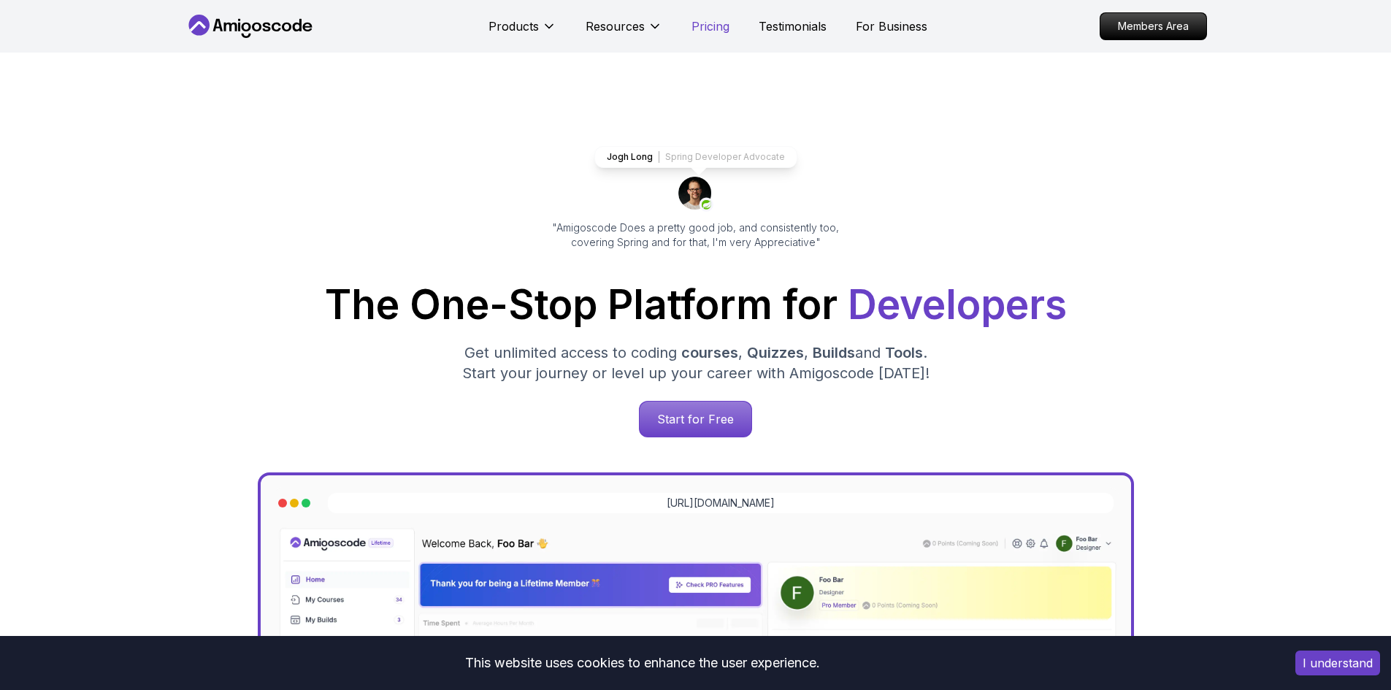
click at [710, 23] on p "Pricing" at bounding box center [710, 27] width 38 height 18
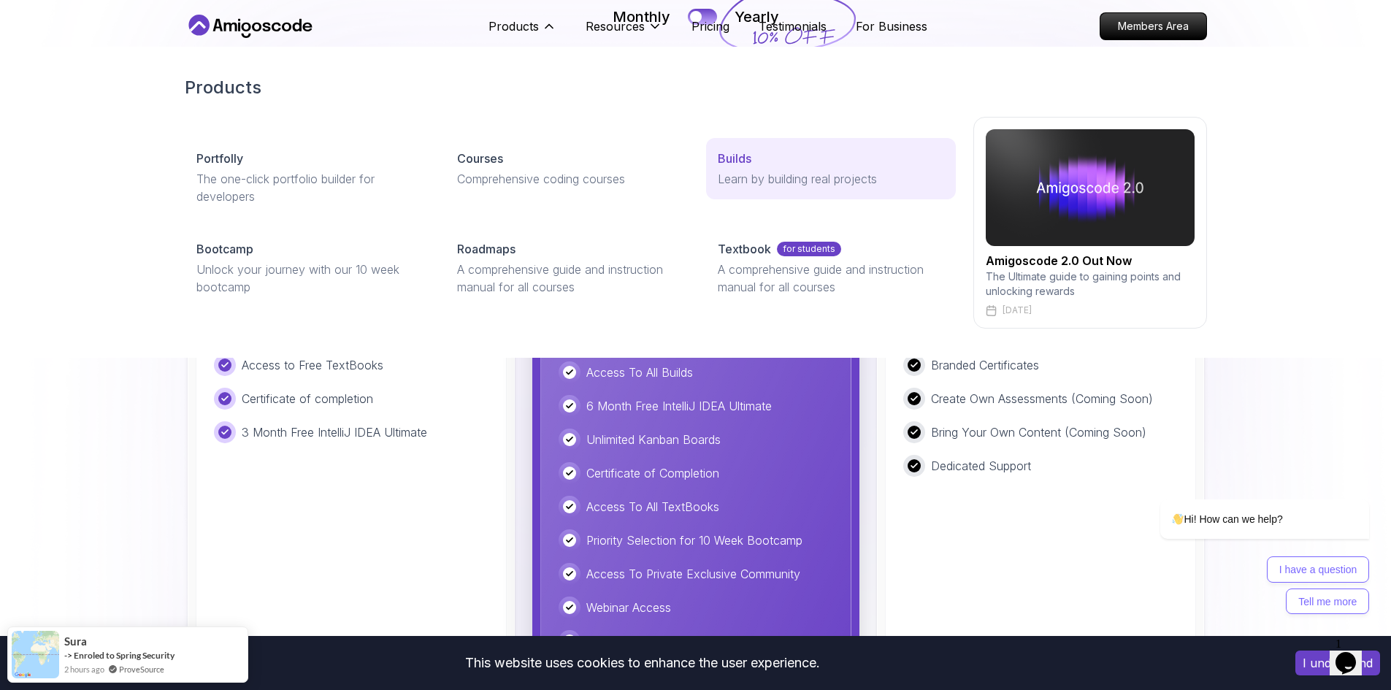
scroll to position [3357, 0]
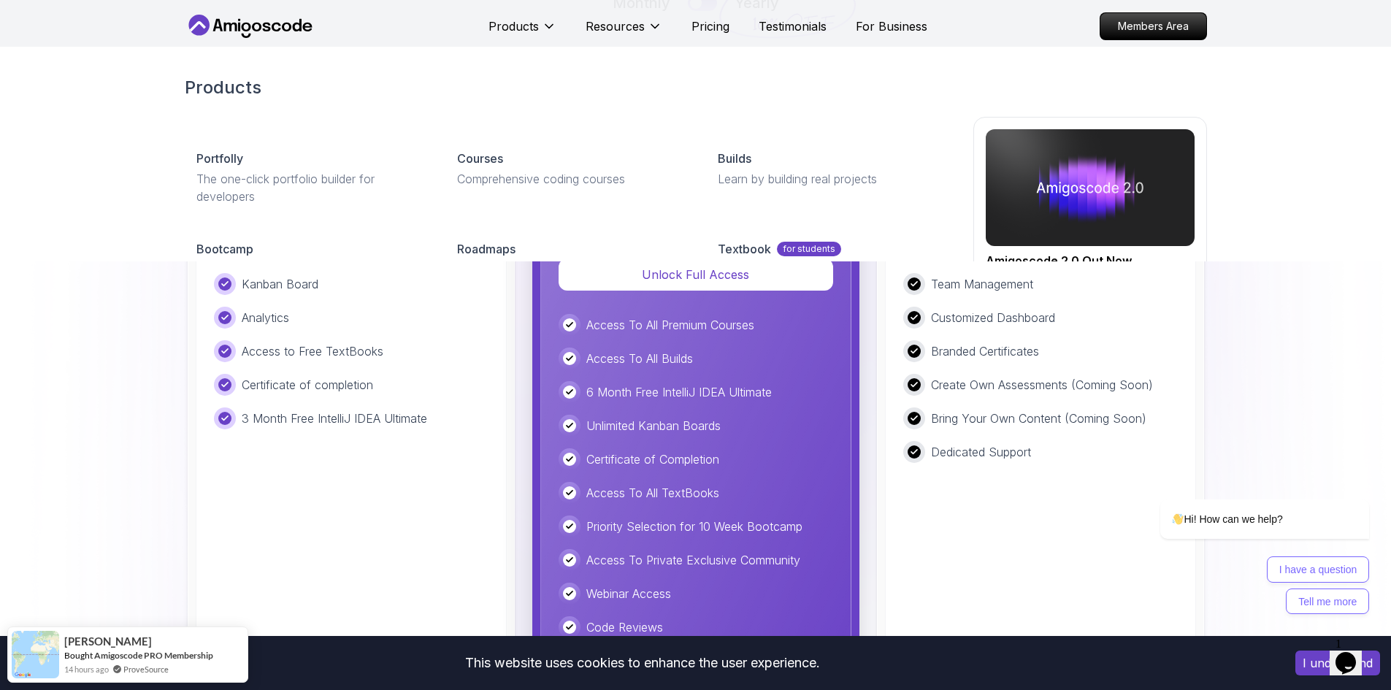
click at [89, 463] on img at bounding box center [695, 308] width 1391 height 1054
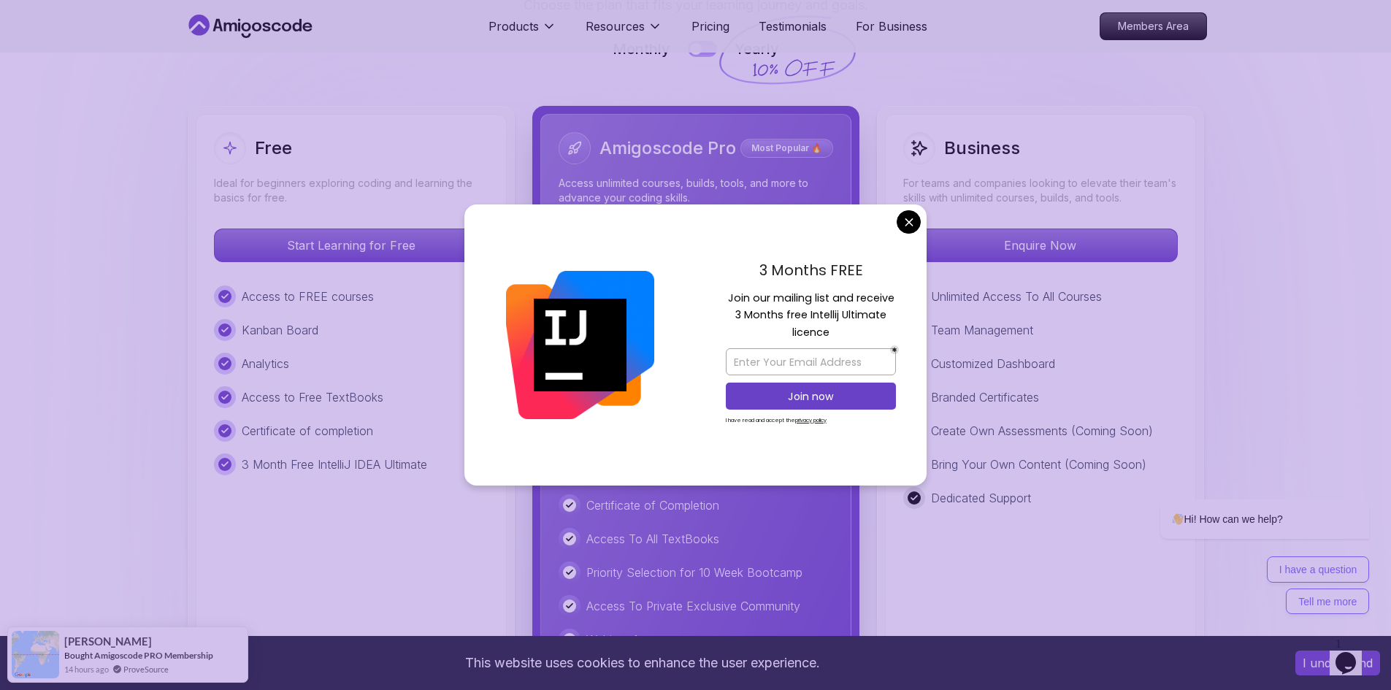
scroll to position [3284, 0]
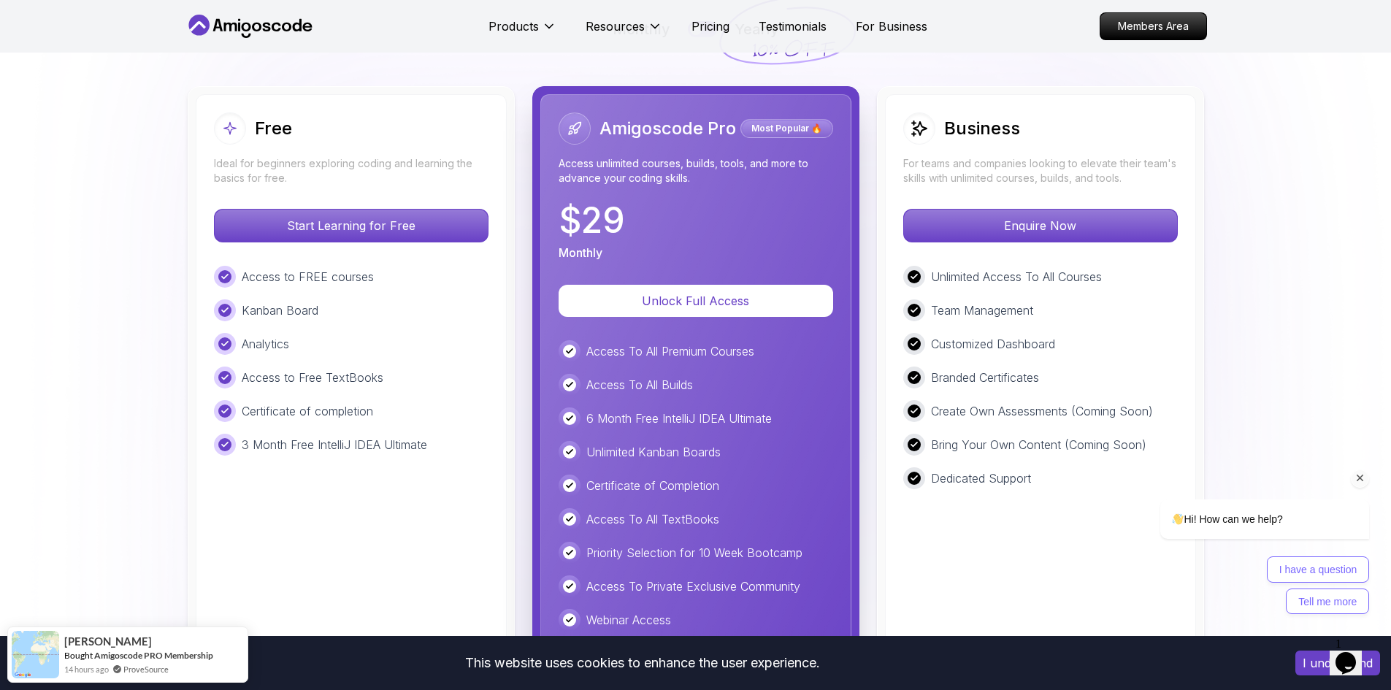
scroll to position [3357, 0]
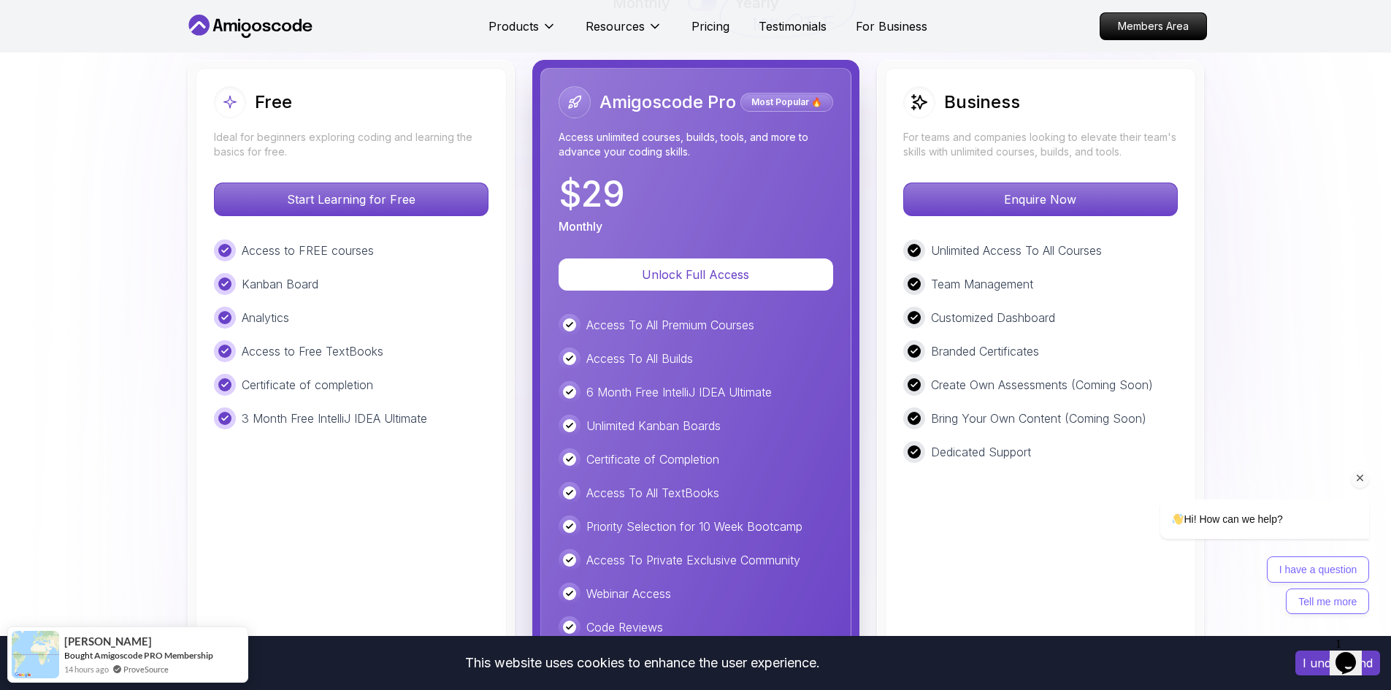
drag, startPoint x: 1367, startPoint y: 478, endPoint x: 2474, endPoint y: 834, distance: 1163.4
click at [1367, 478] on div "Chat attention grabber" at bounding box center [1360, 478] width 18 height 18
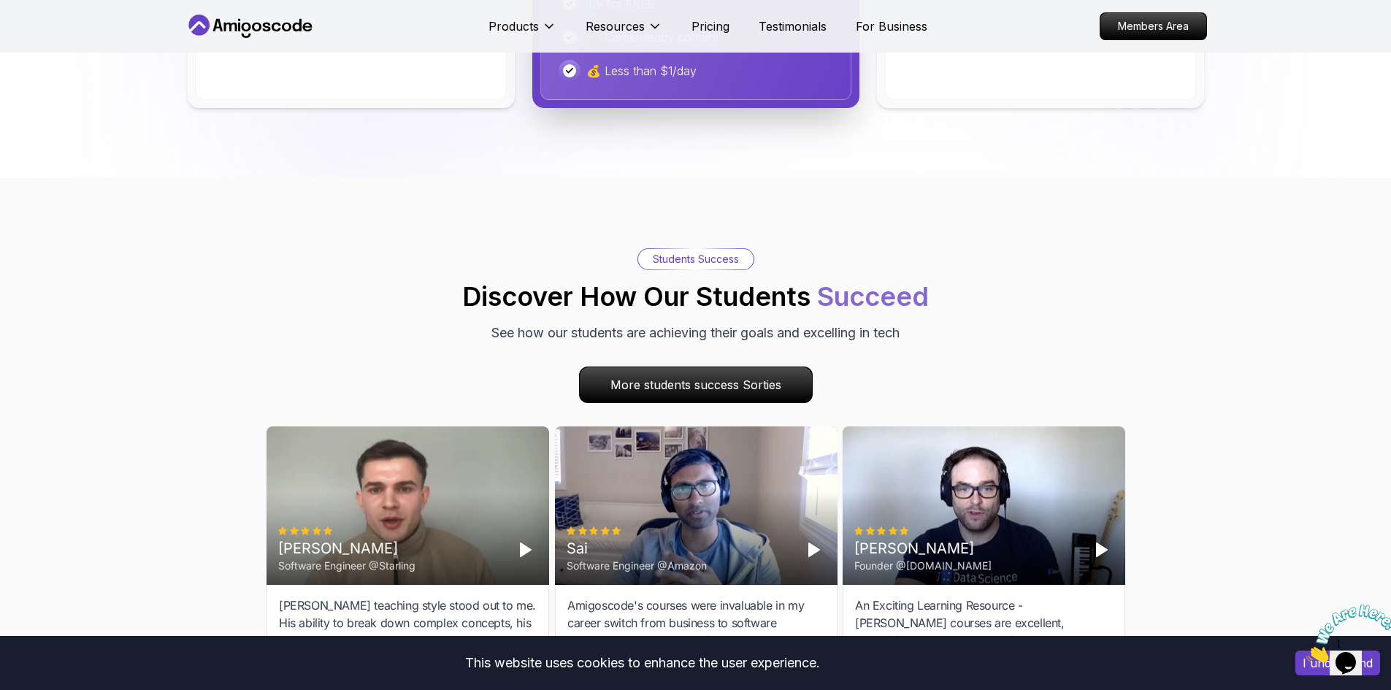
scroll to position [4160, 0]
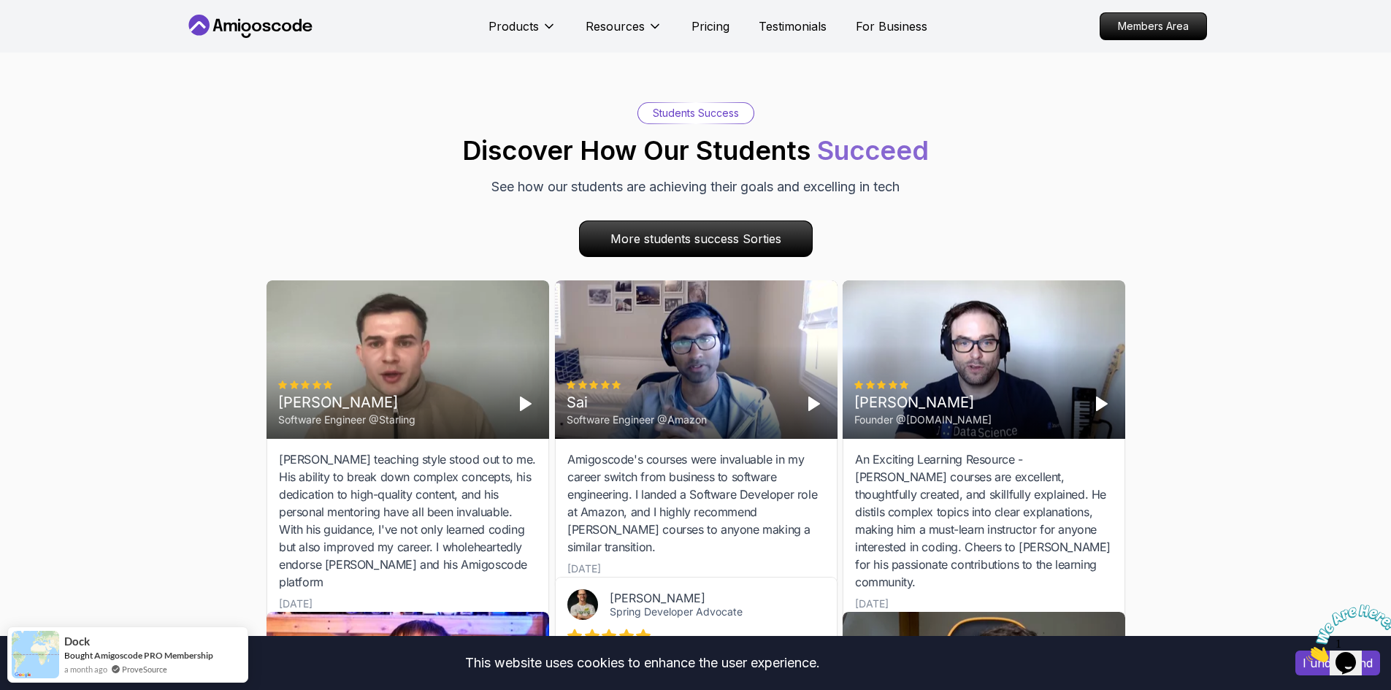
click at [812, 405] on polygon "Play" at bounding box center [813, 403] width 10 height 13
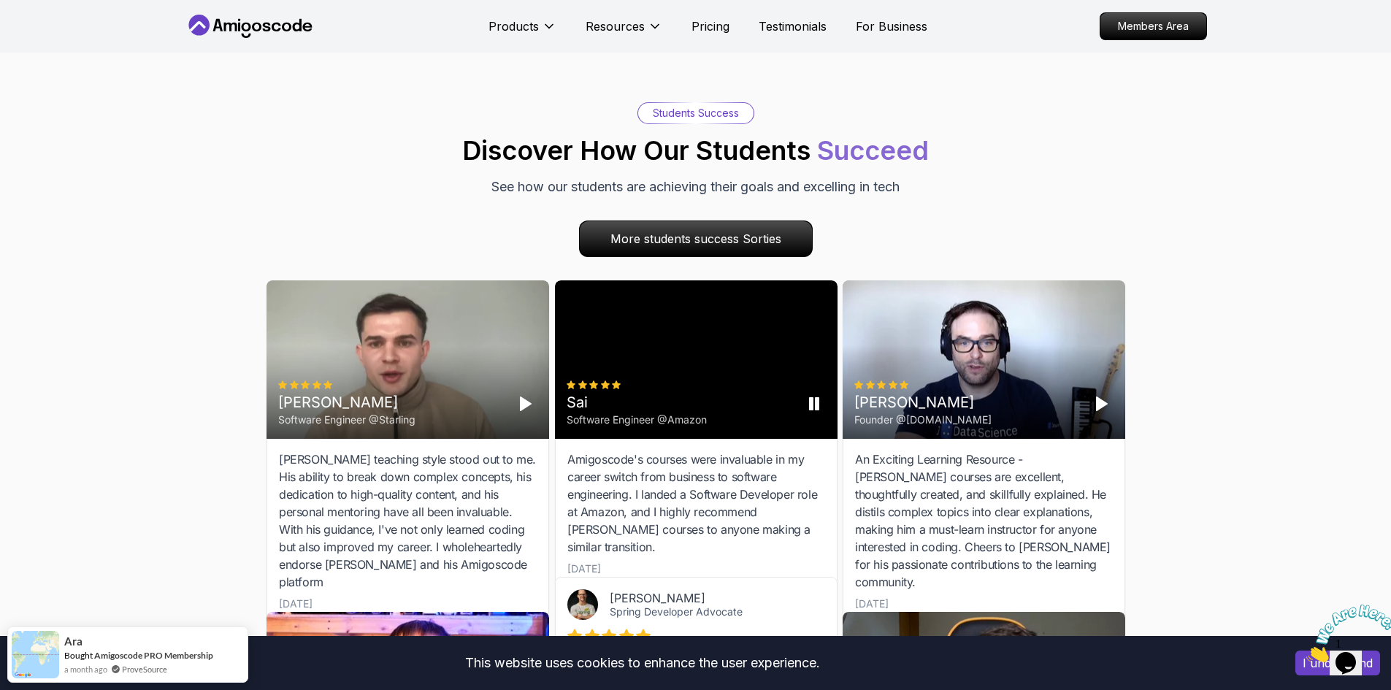
click at [814, 411] on icon "Pause" at bounding box center [814, 404] width 18 height 18
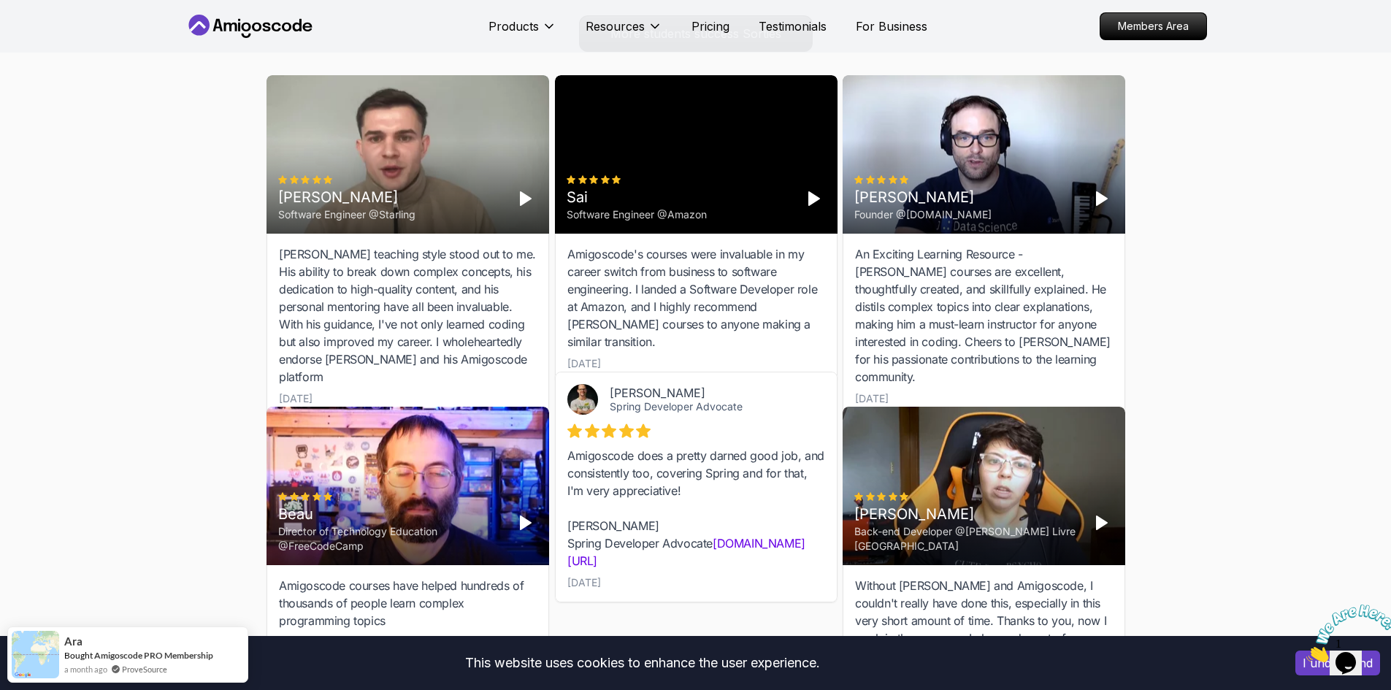
scroll to position [4525, 0]
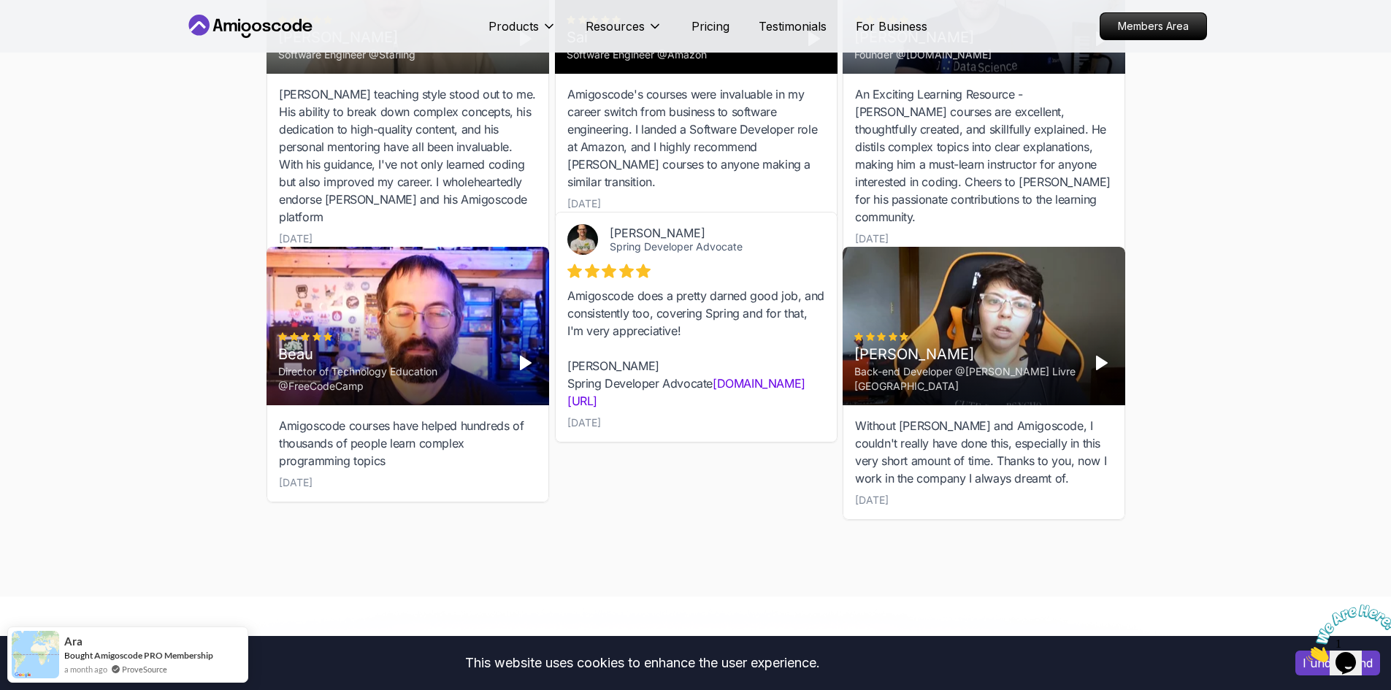
click at [1103, 364] on icon "Play" at bounding box center [1101, 363] width 18 height 18
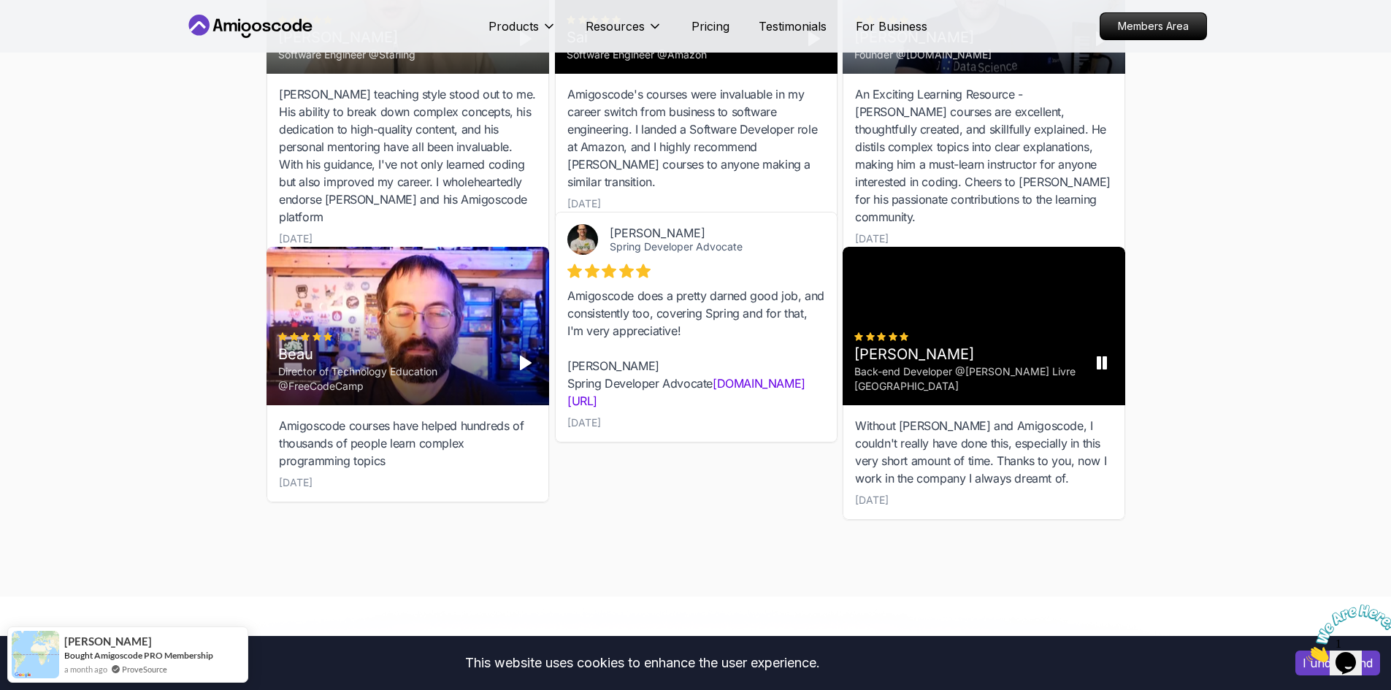
click at [1097, 369] on rect "Pause" at bounding box center [1098, 363] width 3 height 12
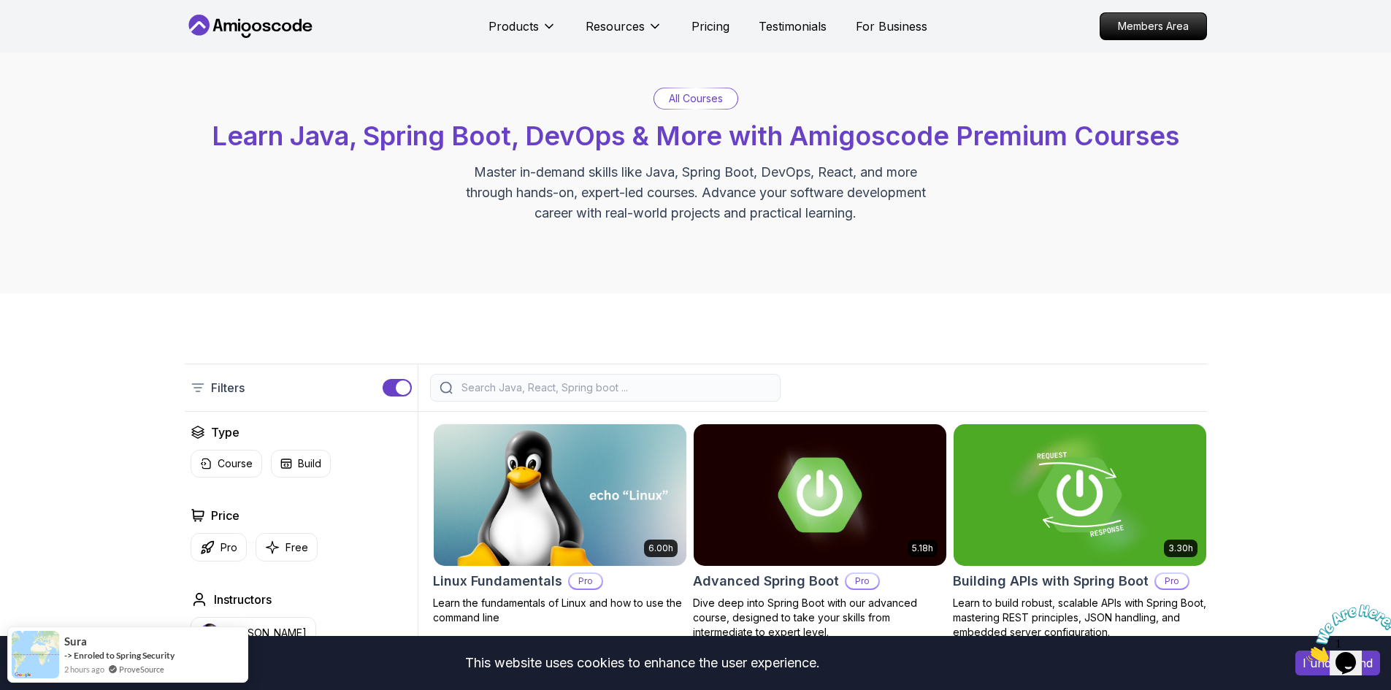
scroll to position [219, 0]
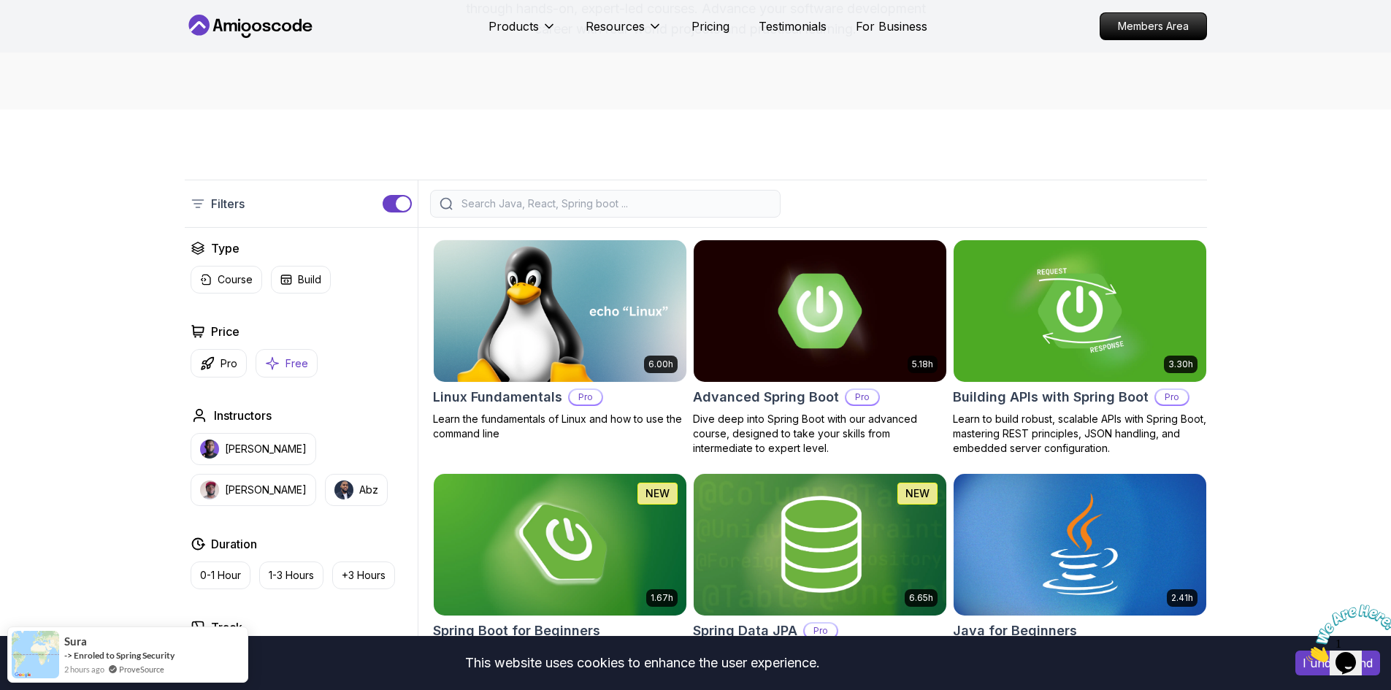
click at [304, 373] on button "Free" at bounding box center [287, 363] width 62 height 28
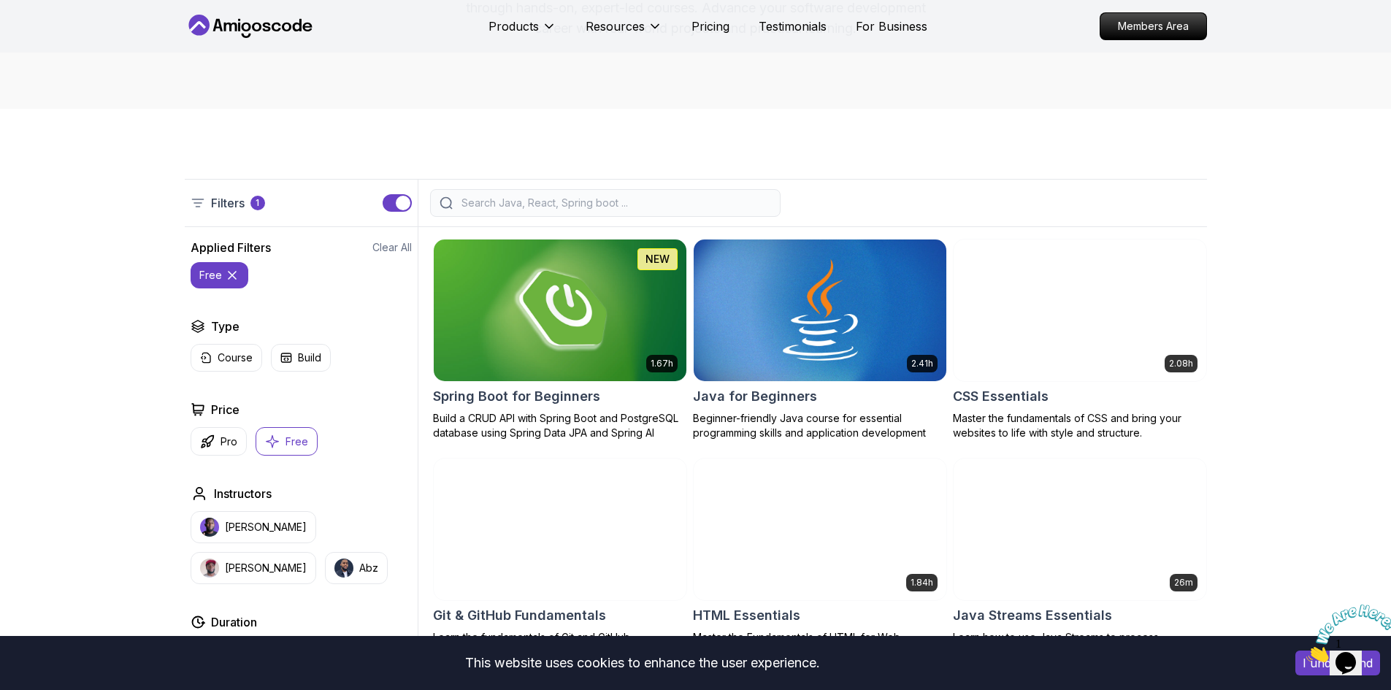
scroll to position [219, 0]
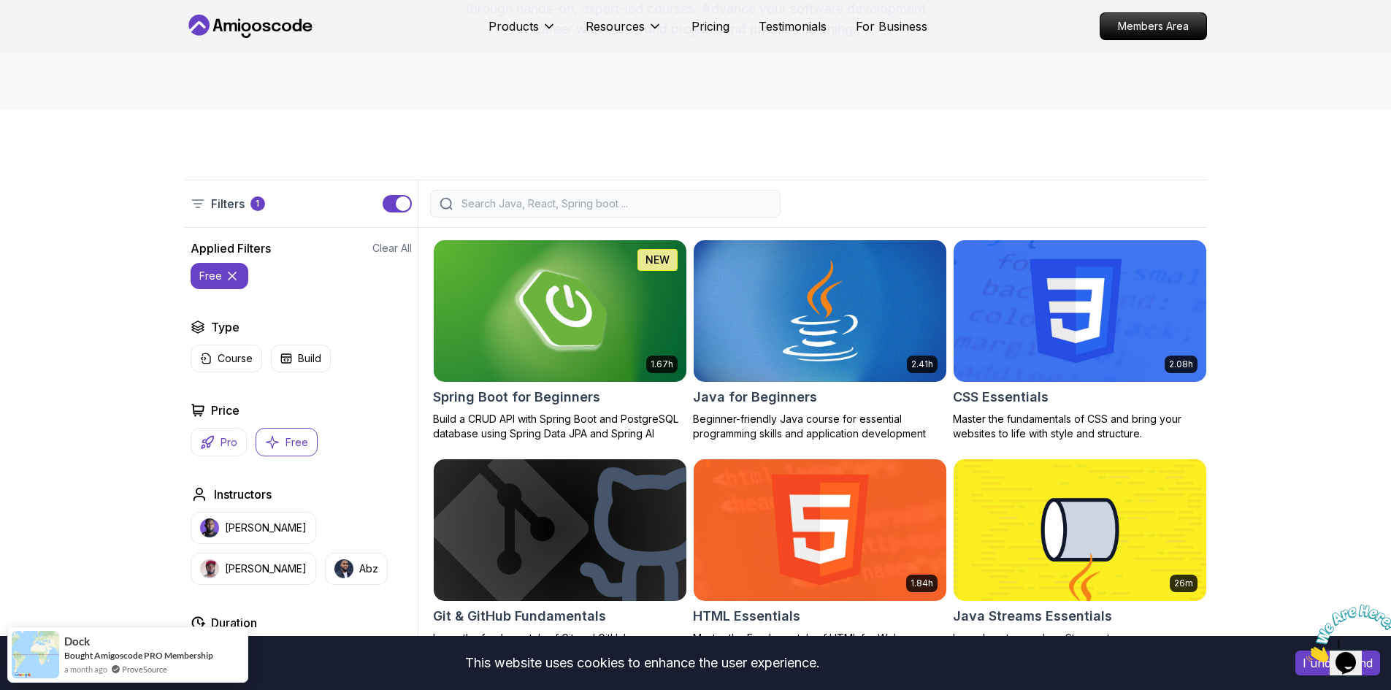
click at [215, 448] on button "Pro" at bounding box center [219, 442] width 56 height 28
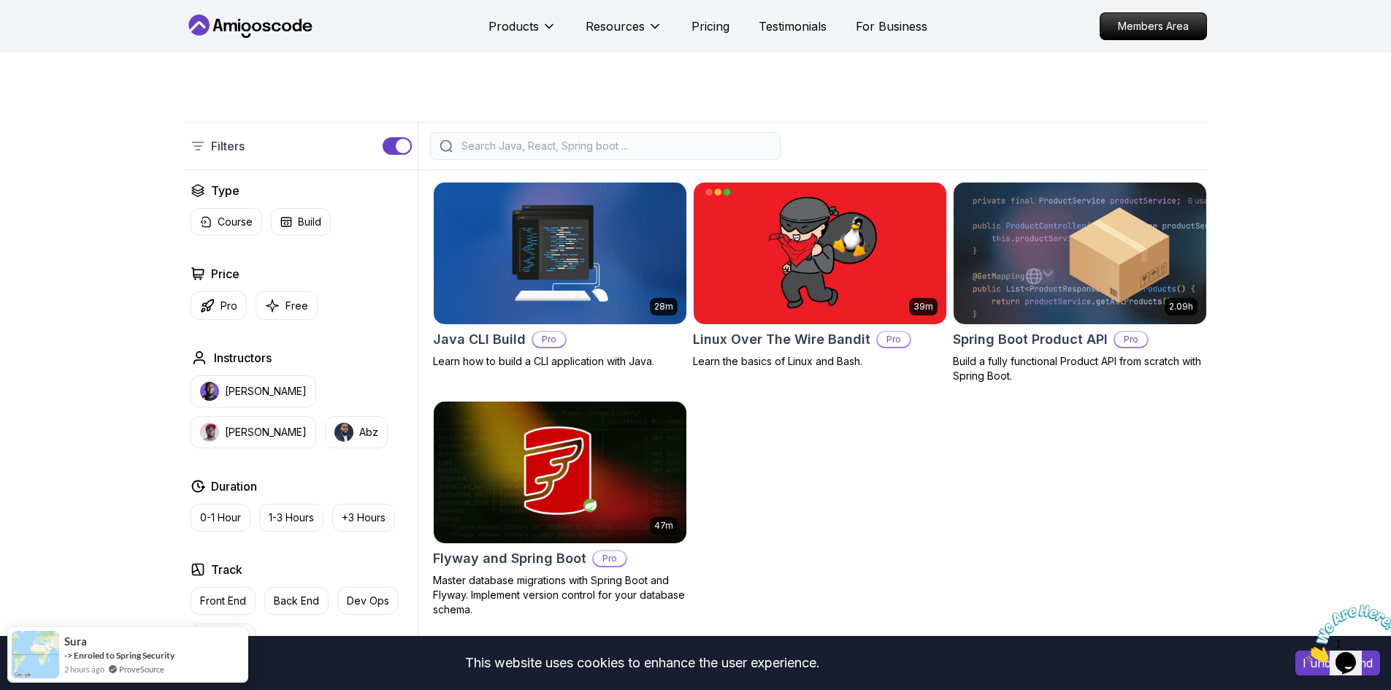
scroll to position [292, 0]
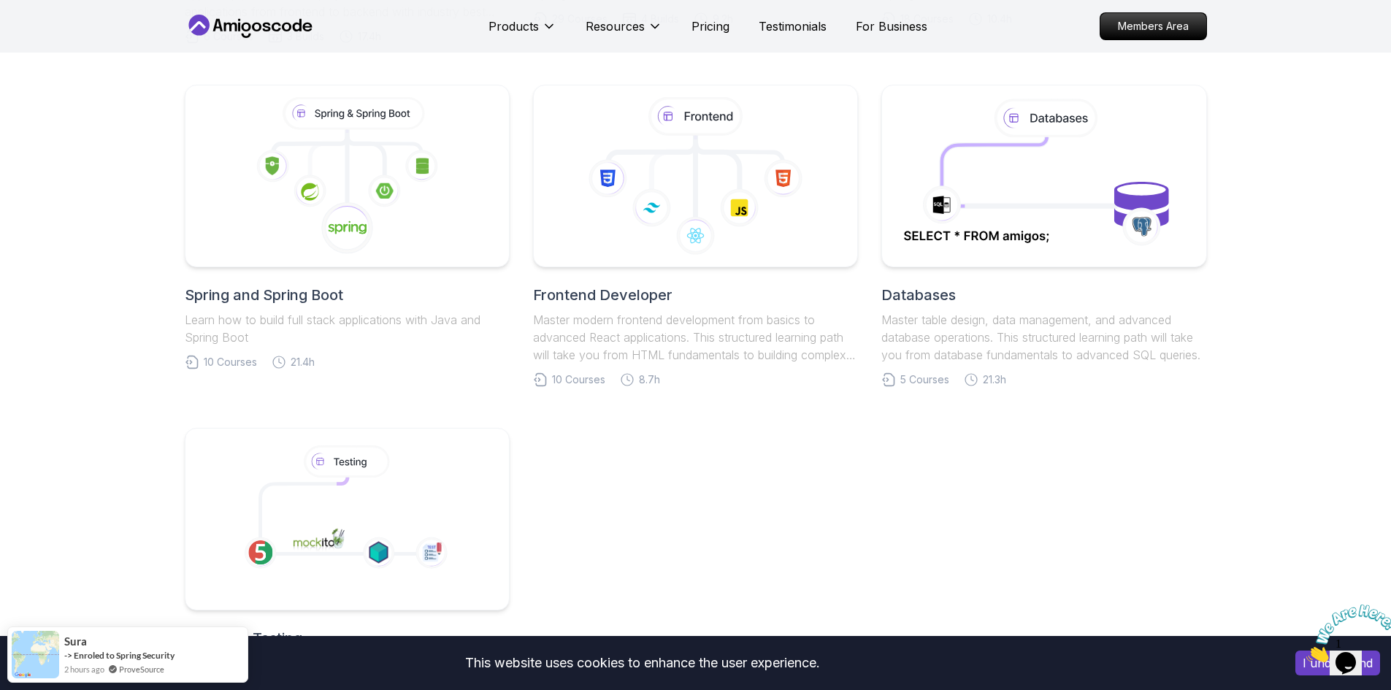
scroll to position [511, 0]
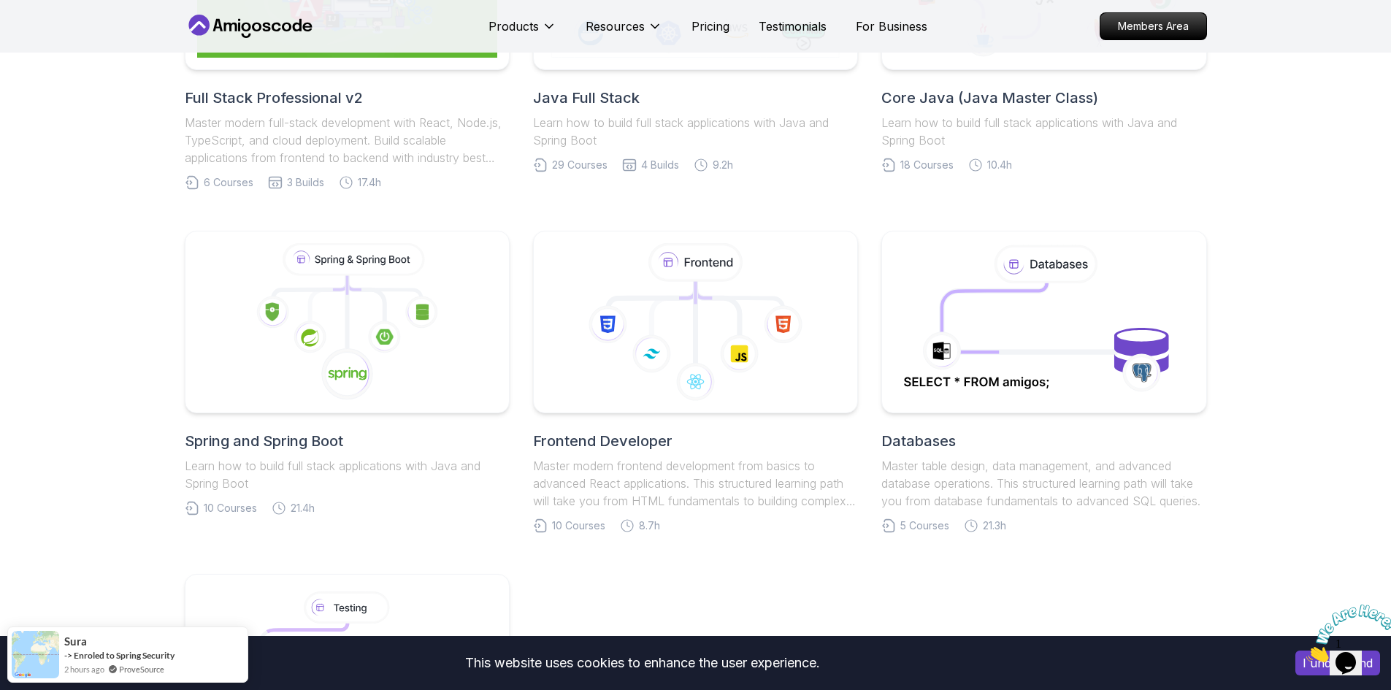
click at [1366, 632] on img at bounding box center [1351, 633] width 91 height 58
